Goal: Task Accomplishment & Management: Use online tool/utility

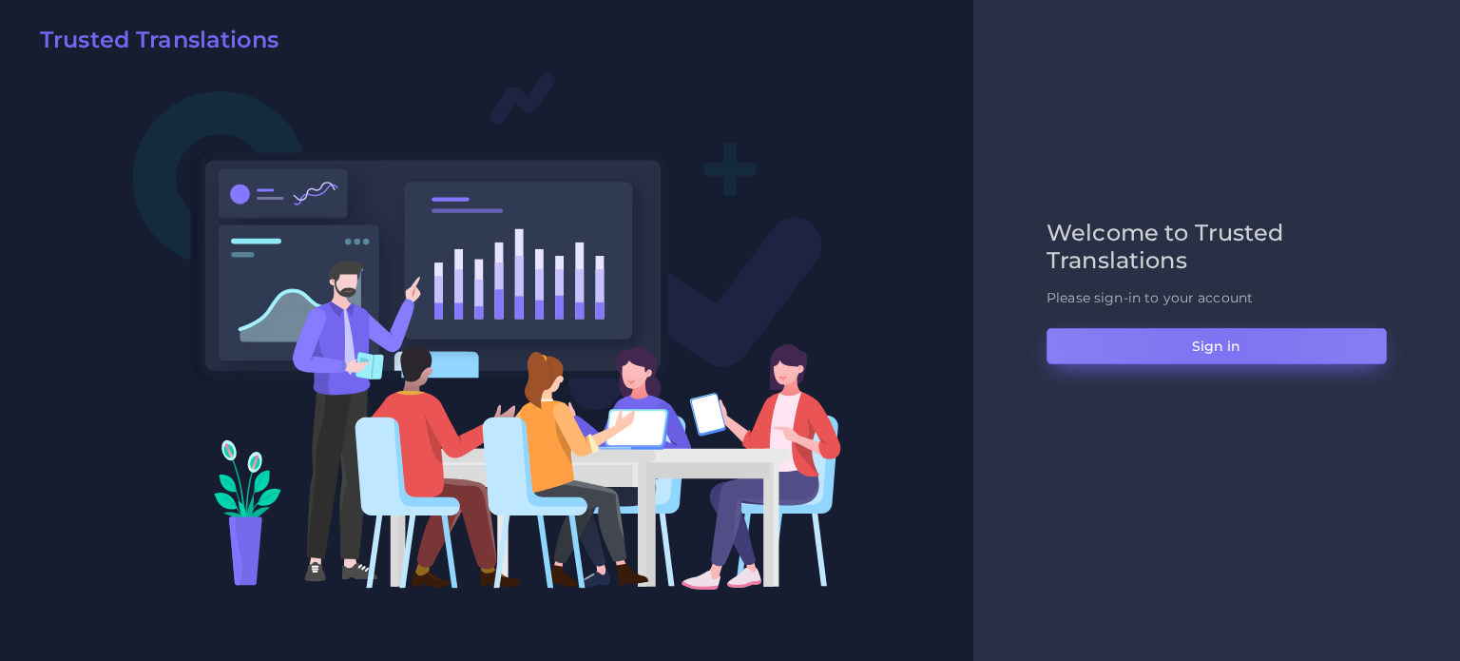
click at [1224, 339] on button "Sign in" at bounding box center [1217, 346] width 340 height 36
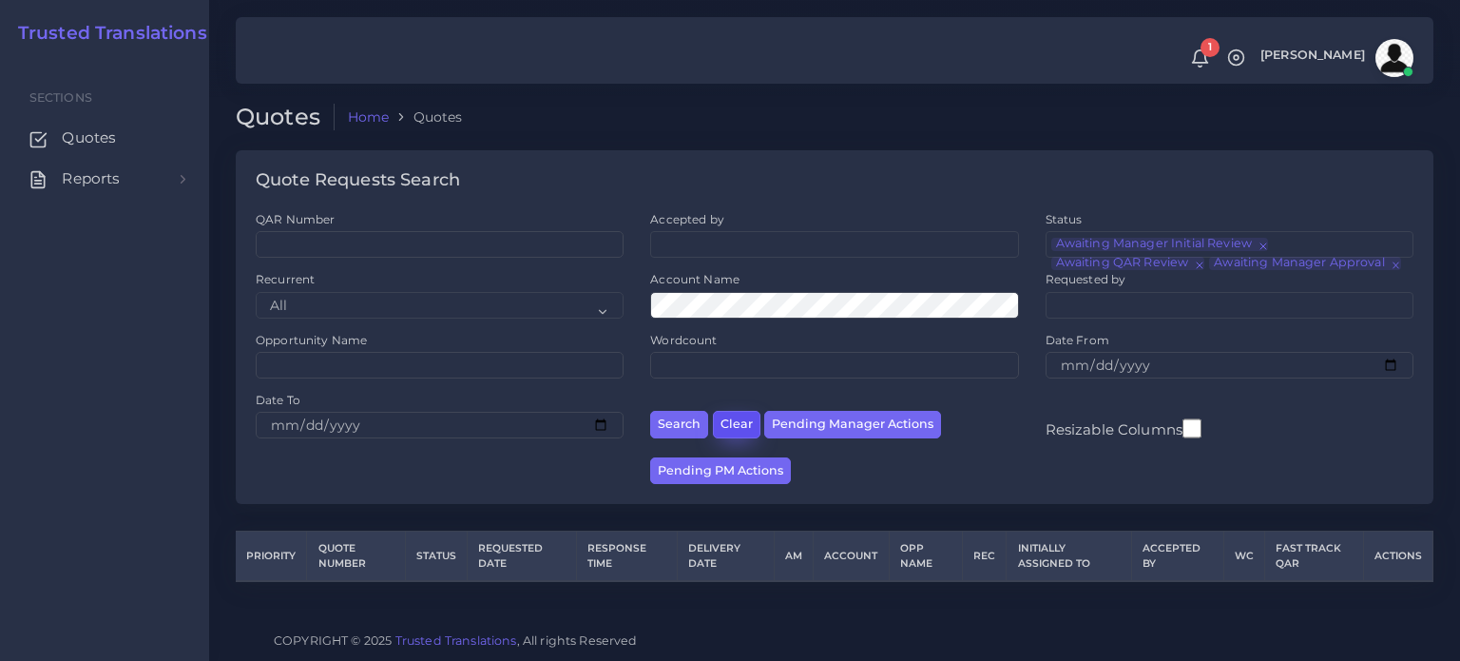
click at [742, 424] on button "Clear" at bounding box center [737, 425] width 48 height 28
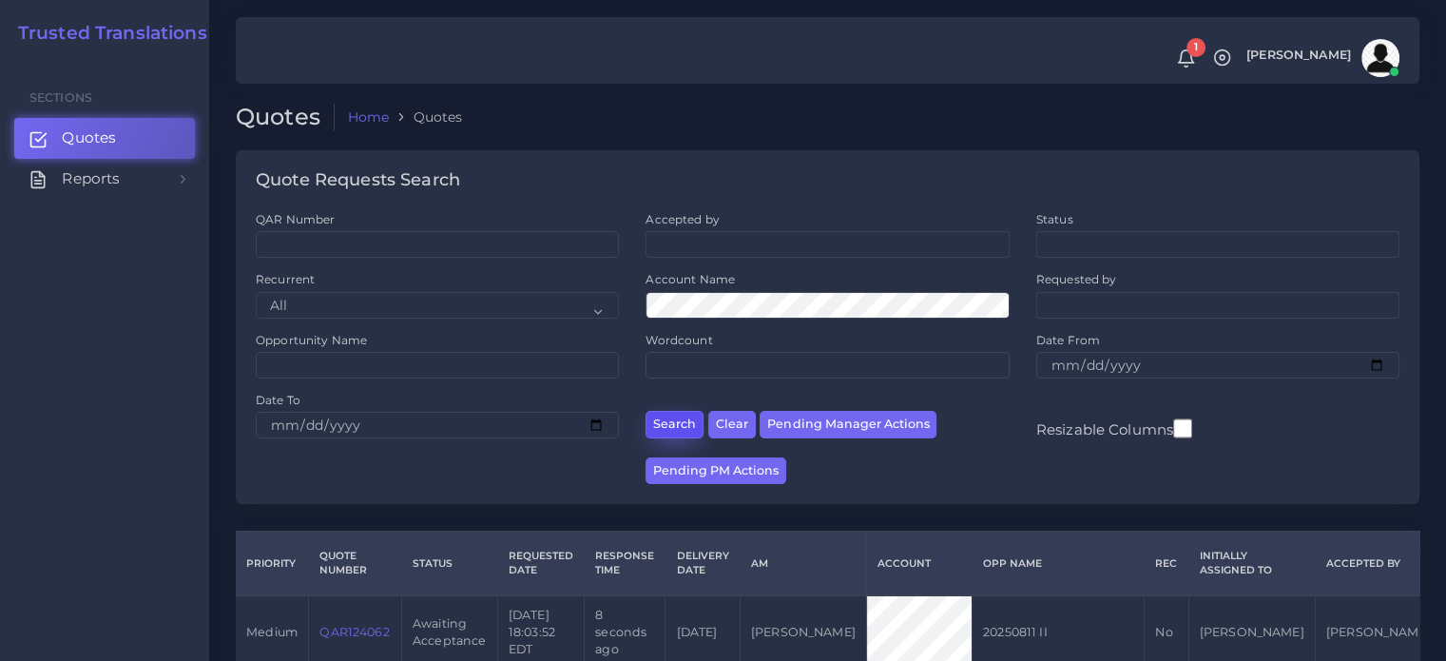
click at [660, 426] on button "Search" at bounding box center [674, 425] width 58 height 28
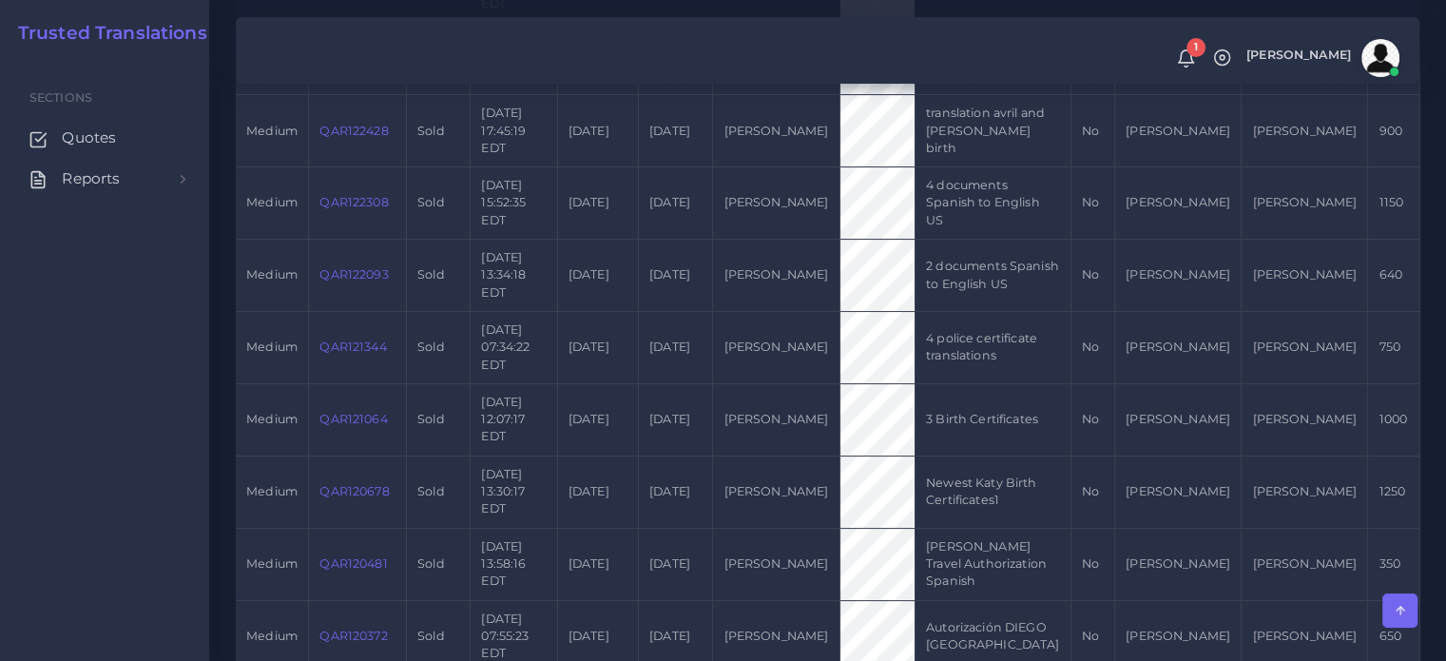
scroll to position [285, 0]
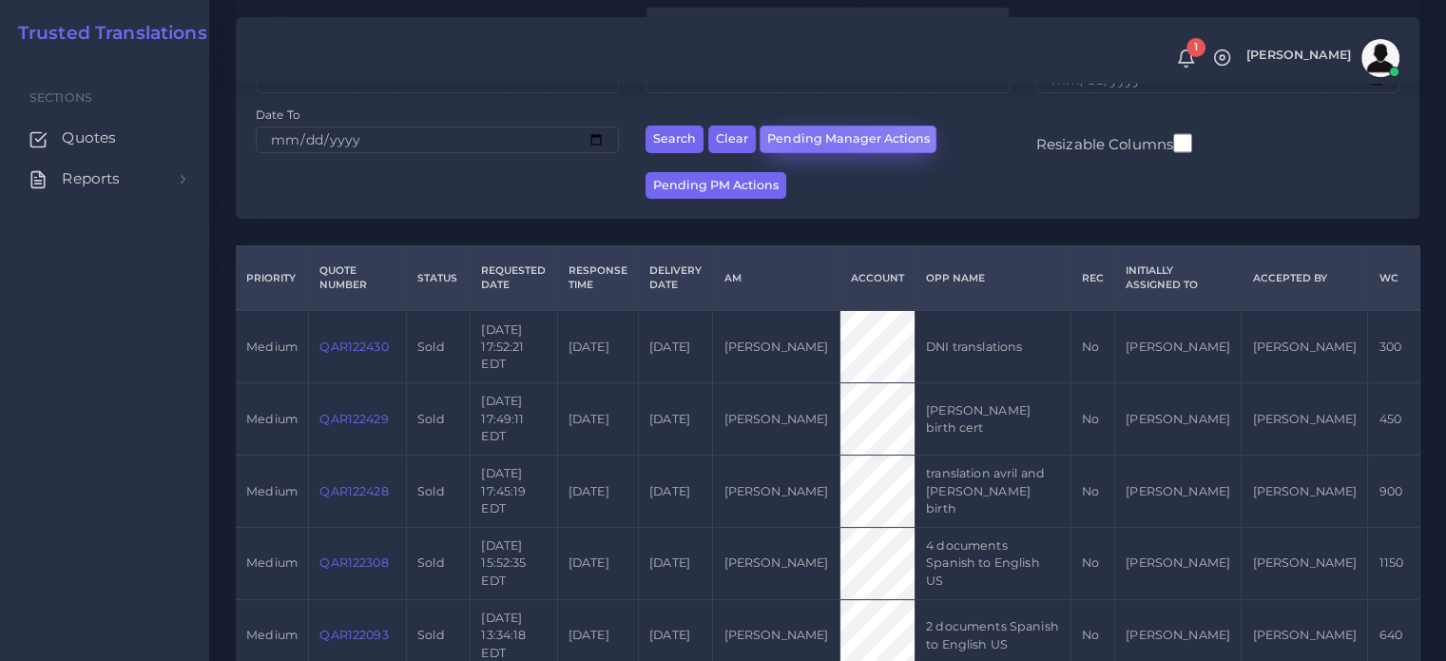
click at [816, 147] on button "Pending Manager Actions" at bounding box center [847, 139] width 177 height 28
select select "awaiting_manager_initial_review"
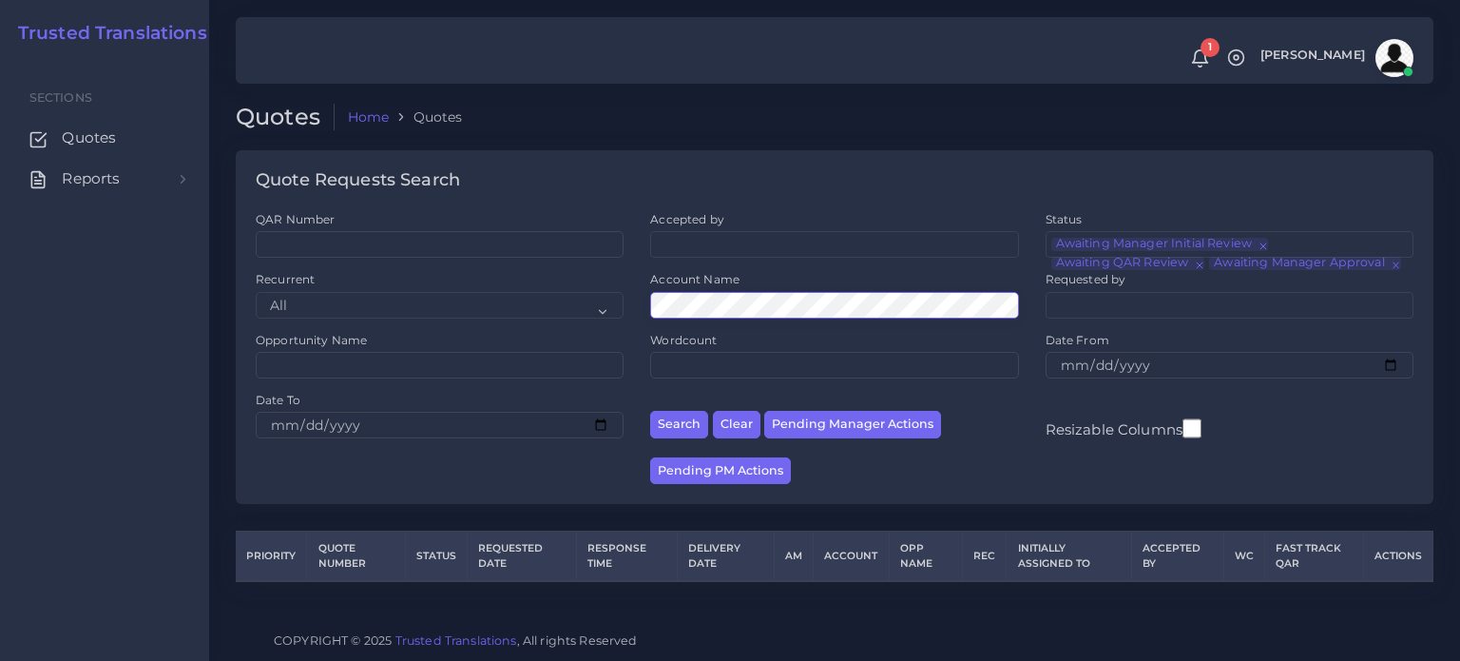
click at [650, 411] on button "Search" at bounding box center [679, 425] width 58 height 28
click at [738, 425] on button "Clear" at bounding box center [737, 425] width 48 height 28
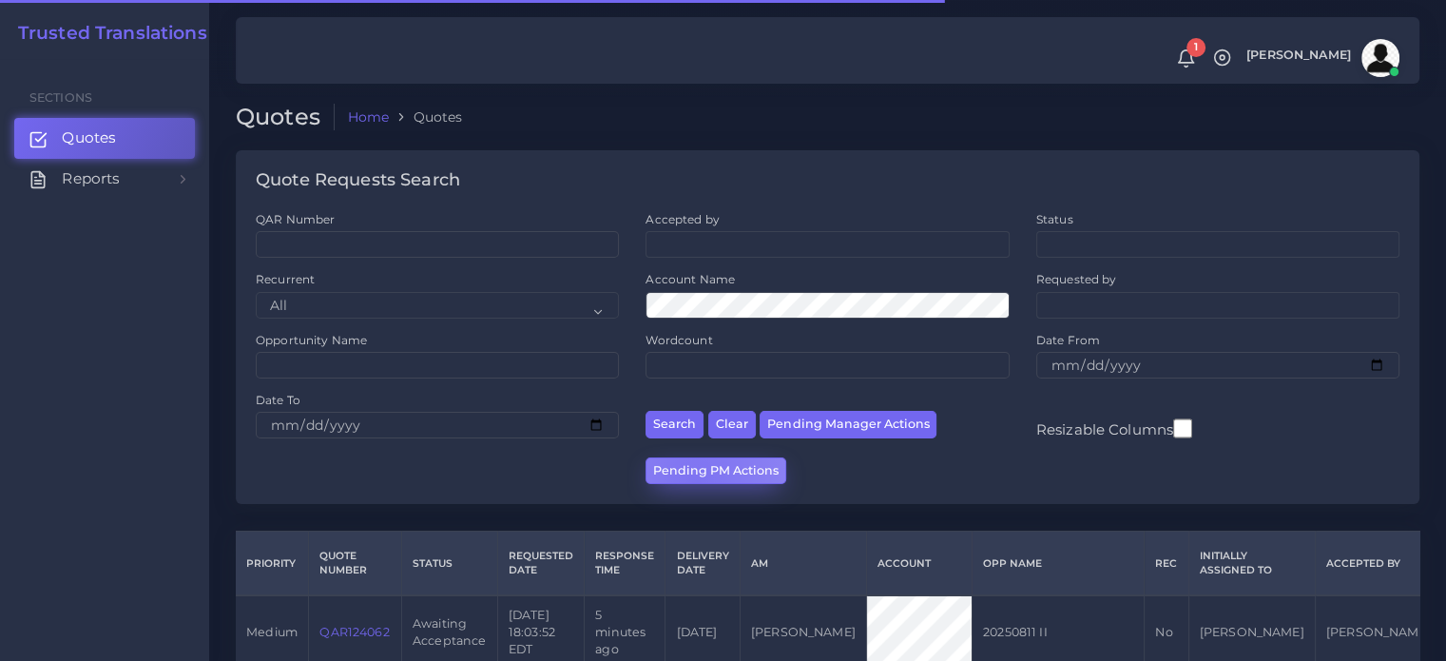
click at [696, 482] on button "Pending PM Actions" at bounding box center [715, 471] width 141 height 28
select select "awaiting_acceptance"
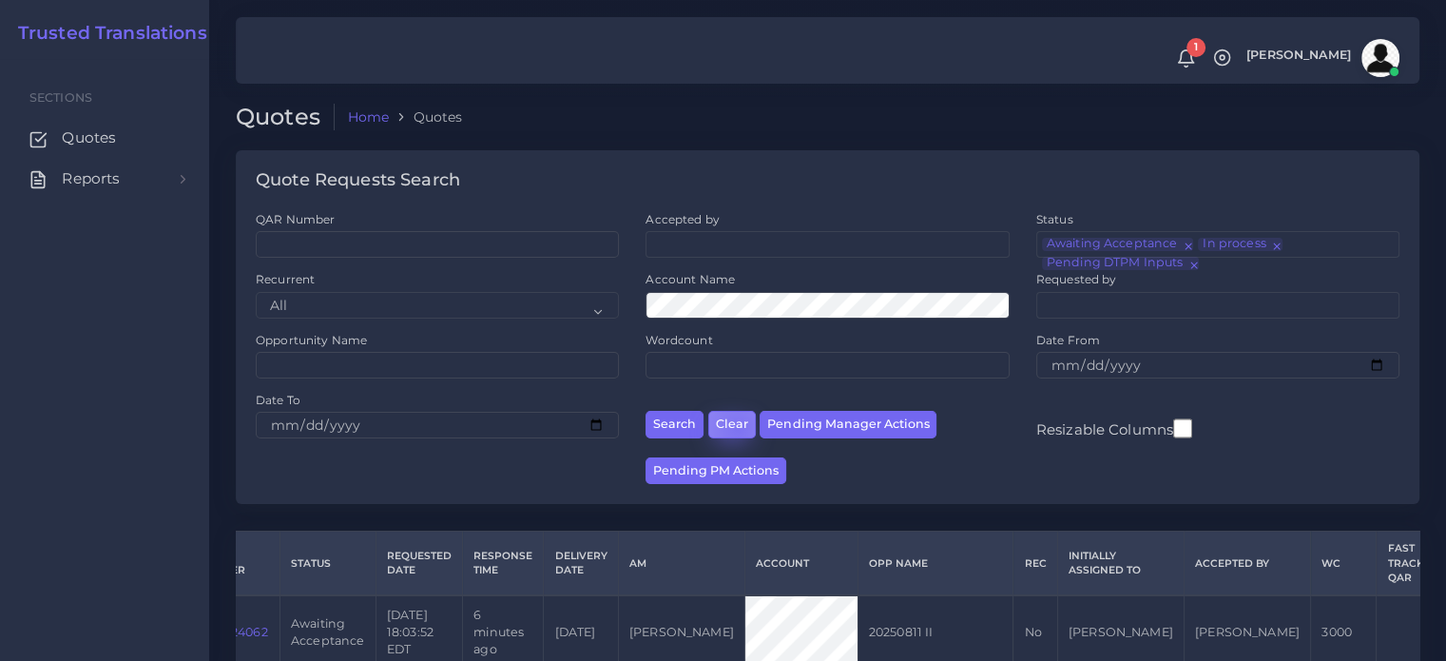
click at [735, 429] on button "Clear" at bounding box center [732, 425] width 48 height 28
